Goal: Transaction & Acquisition: Purchase product/service

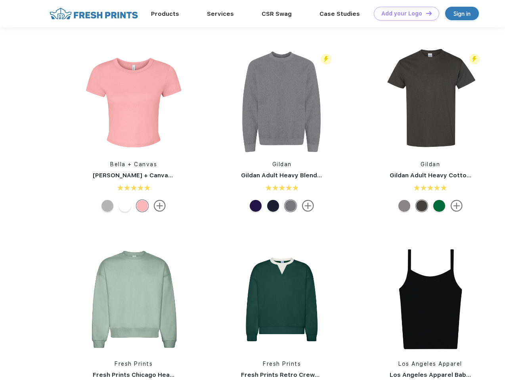
click at [403, 13] on link "Add your Logo Design Tool" at bounding box center [406, 14] width 65 height 14
click at [0, 0] on div "Design Tool" at bounding box center [0, 0] width 0 height 0
click at [425, 13] on link "Add your Logo Design Tool" at bounding box center [406, 14] width 65 height 14
click at [134, 100] on img at bounding box center [133, 99] width 105 height 105
click at [107, 206] on div at bounding box center [107, 206] width 12 height 12
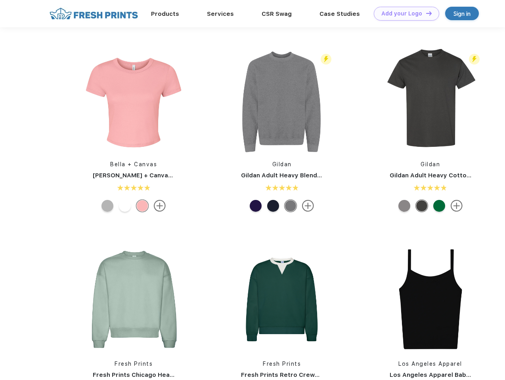
click at [125, 206] on div at bounding box center [125, 206] width 12 height 12
click at [142, 206] on div at bounding box center [142, 206] width 12 height 12
click at [282, 100] on img at bounding box center [281, 99] width 105 height 105
click at [256, 206] on div at bounding box center [256, 206] width 12 height 12
click at [273, 206] on div at bounding box center [273, 206] width 12 height 12
